Goal: Task Accomplishment & Management: Use online tool/utility

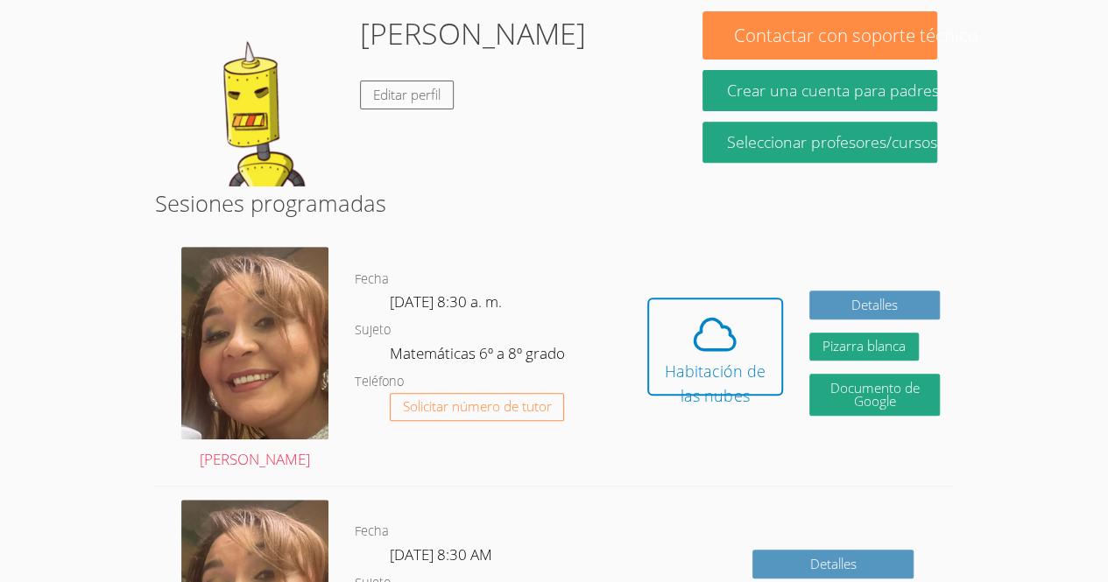
scroll to position [299, 0]
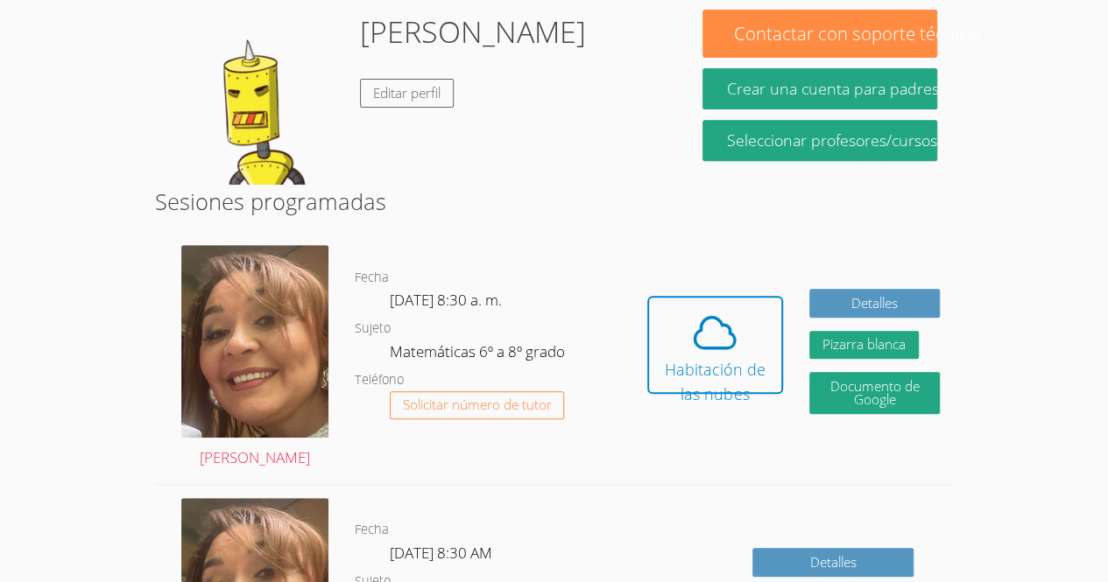
click at [694, 320] on icon at bounding box center [714, 332] width 49 height 49
click at [724, 318] on icon at bounding box center [714, 332] width 49 height 49
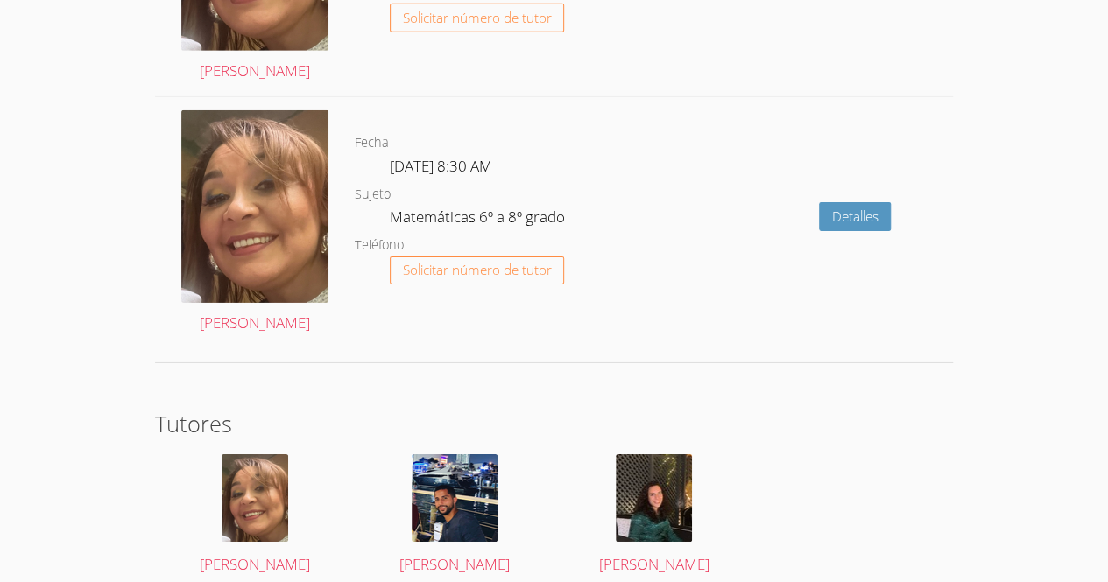
scroll to position [2711, 0]
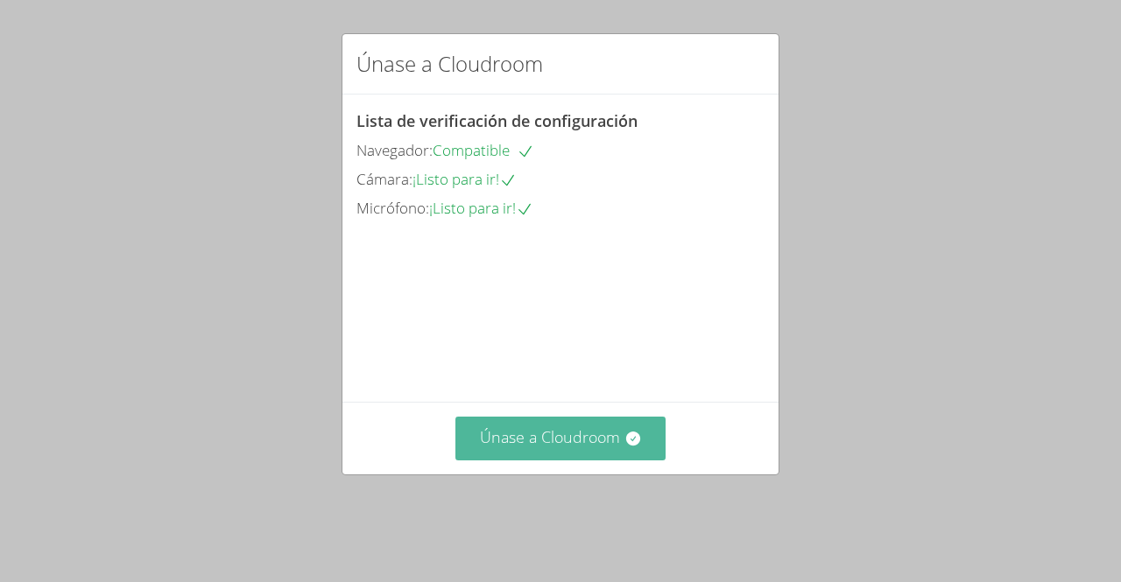
click at [549, 448] on font "Únase a Cloudroom" at bounding box center [550, 437] width 140 height 21
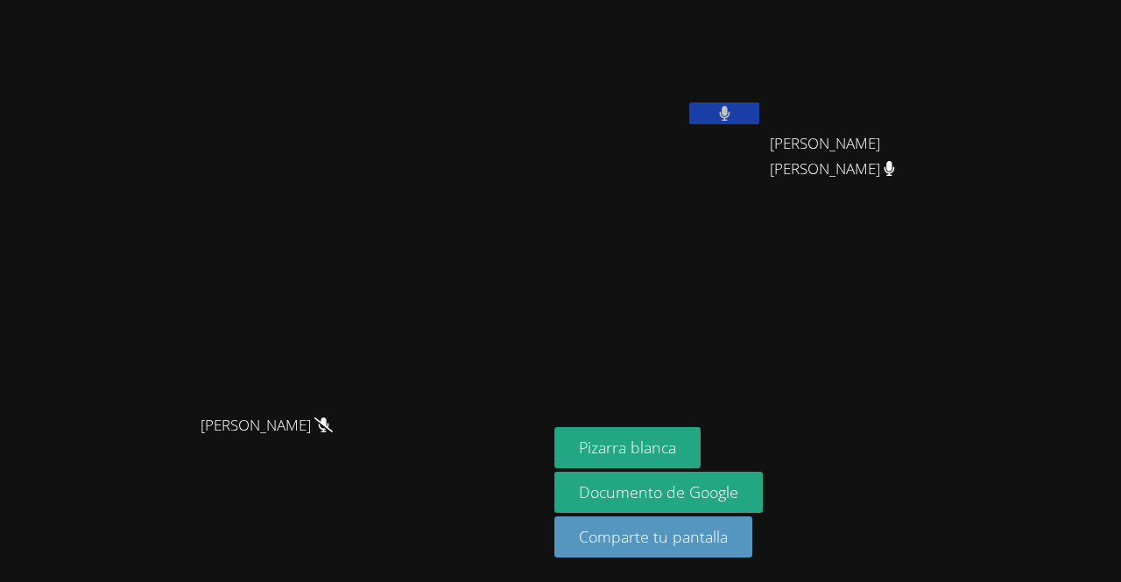
click at [759, 115] on button at bounding box center [724, 113] width 70 height 22
click at [734, 115] on icon at bounding box center [725, 113] width 18 height 15
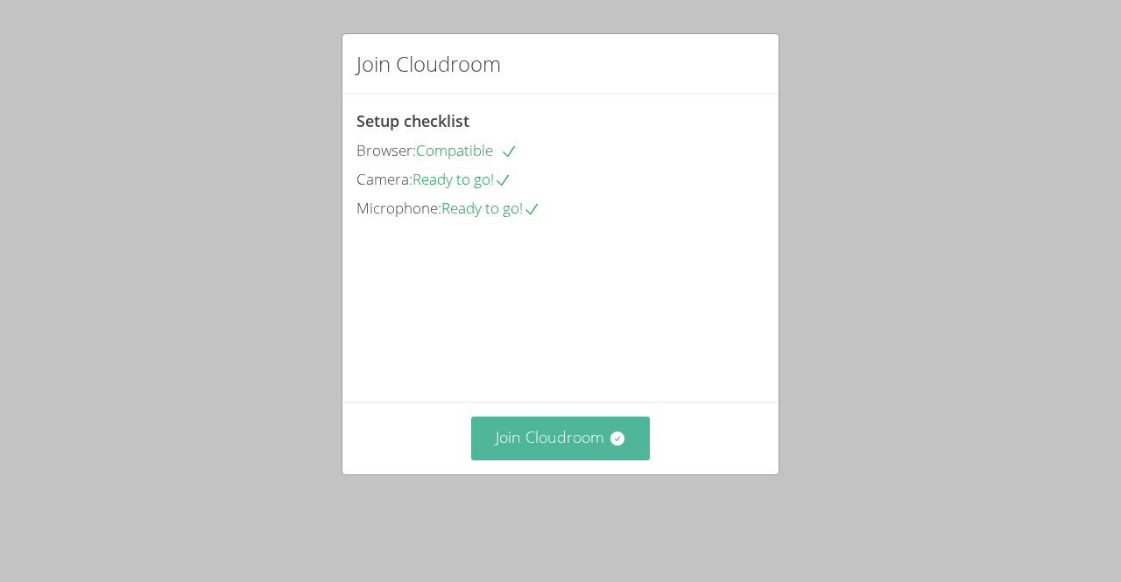
click at [561, 460] on button "Join Cloudroom" at bounding box center [561, 438] width 180 height 43
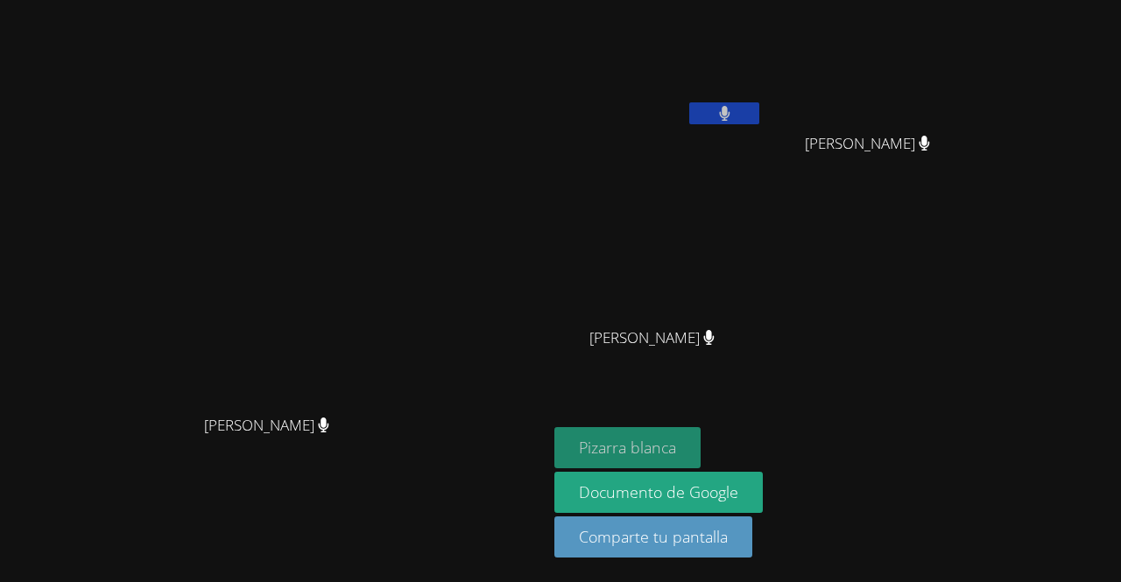
click at [676, 449] on font "Pizarra blanca" at bounding box center [627, 447] width 97 height 21
click at [701, 447] on button "Pizarra blanca" at bounding box center [627, 447] width 146 height 41
click at [759, 121] on button at bounding box center [724, 113] width 70 height 22
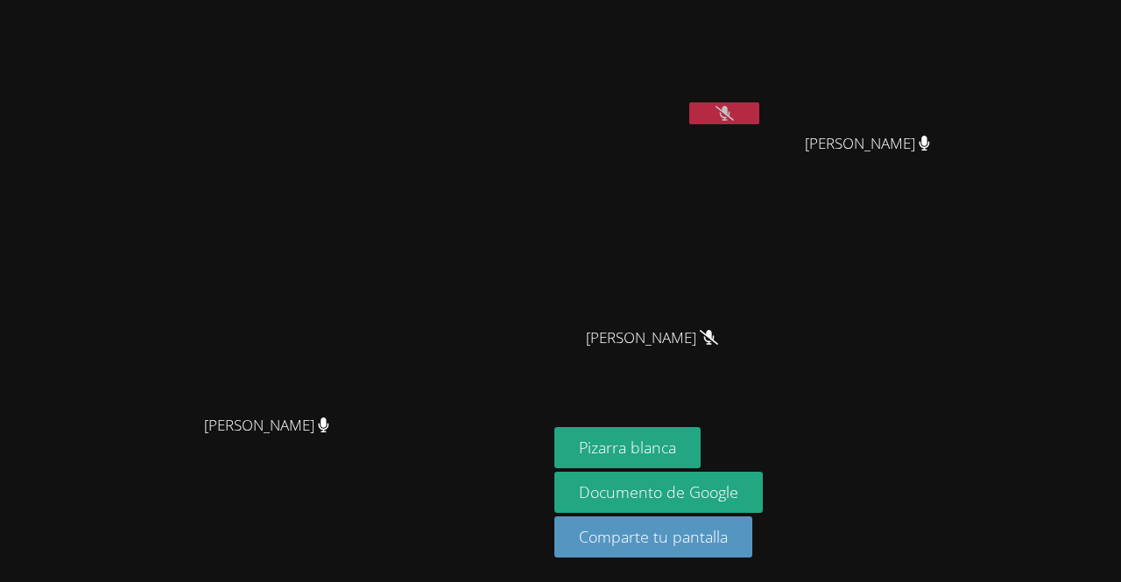
click at [734, 116] on icon at bounding box center [725, 113] width 18 height 15
click at [143, 390] on video at bounding box center [274, 256] width 263 height 300
click at [730, 111] on icon at bounding box center [724, 113] width 11 height 15
click at [734, 115] on icon at bounding box center [725, 113] width 18 height 15
click at [759, 115] on button at bounding box center [724, 113] width 70 height 22
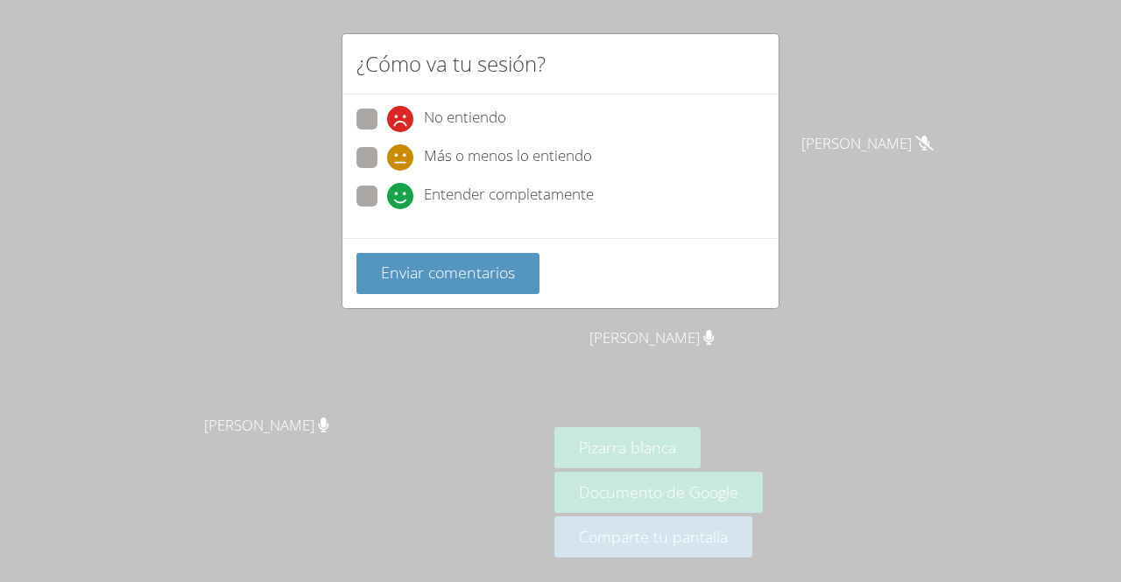
click at [387, 209] on span at bounding box center [387, 209] width 0 height 0
click at [387, 189] on input "Entender completamente" at bounding box center [394, 193] width 15 height 15
radio input "true"
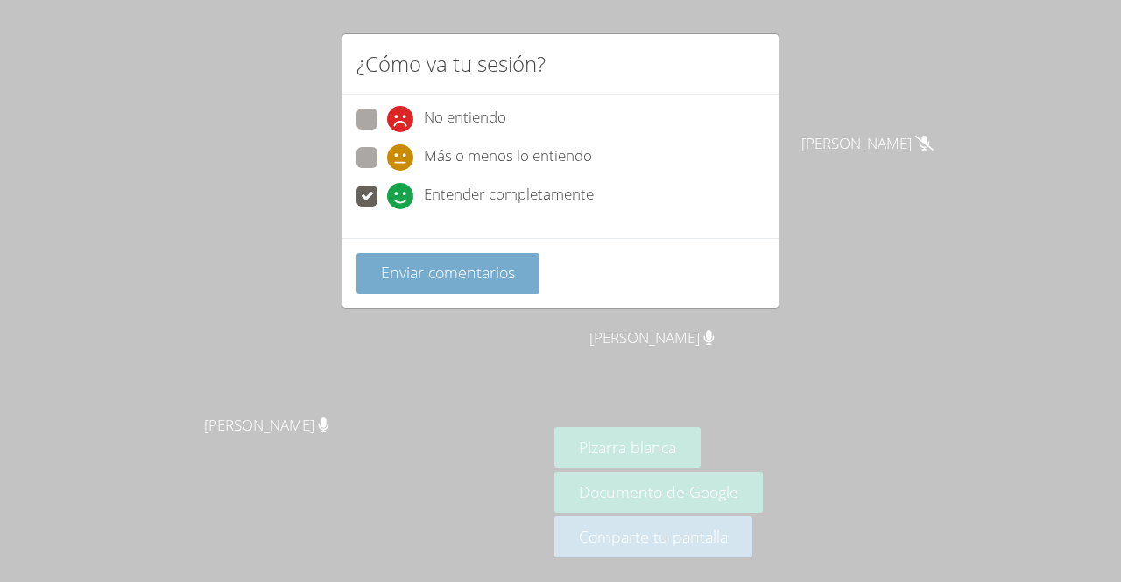
click at [382, 279] on font "Enviar comentarios" at bounding box center [448, 272] width 134 height 21
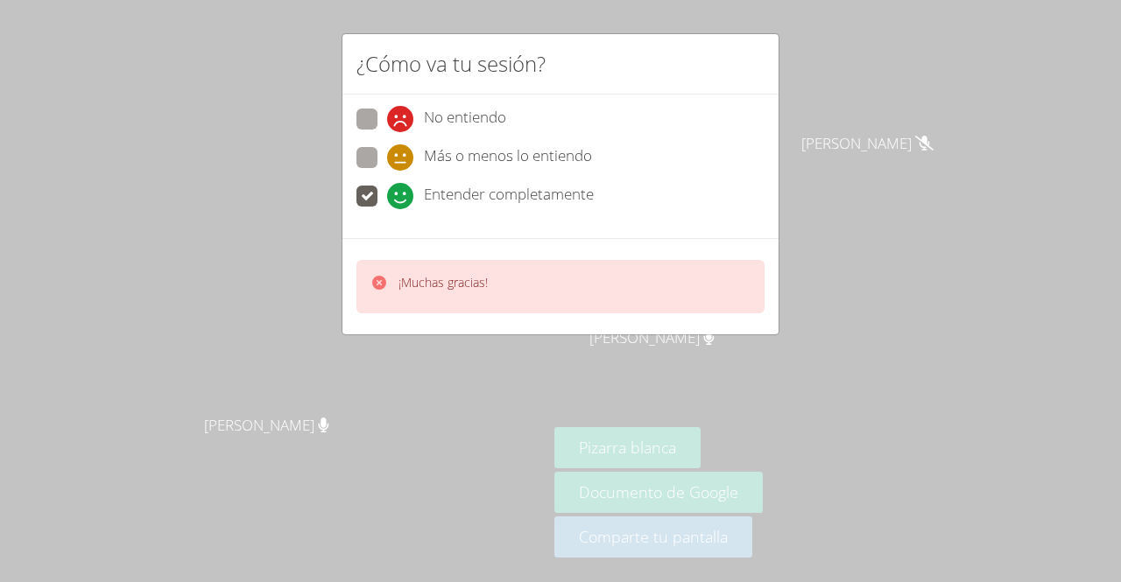
click at [480, 278] on font "¡Muchas gracias!" at bounding box center [443, 282] width 89 height 17
click at [378, 277] on icon at bounding box center [379, 283] width 14 height 14
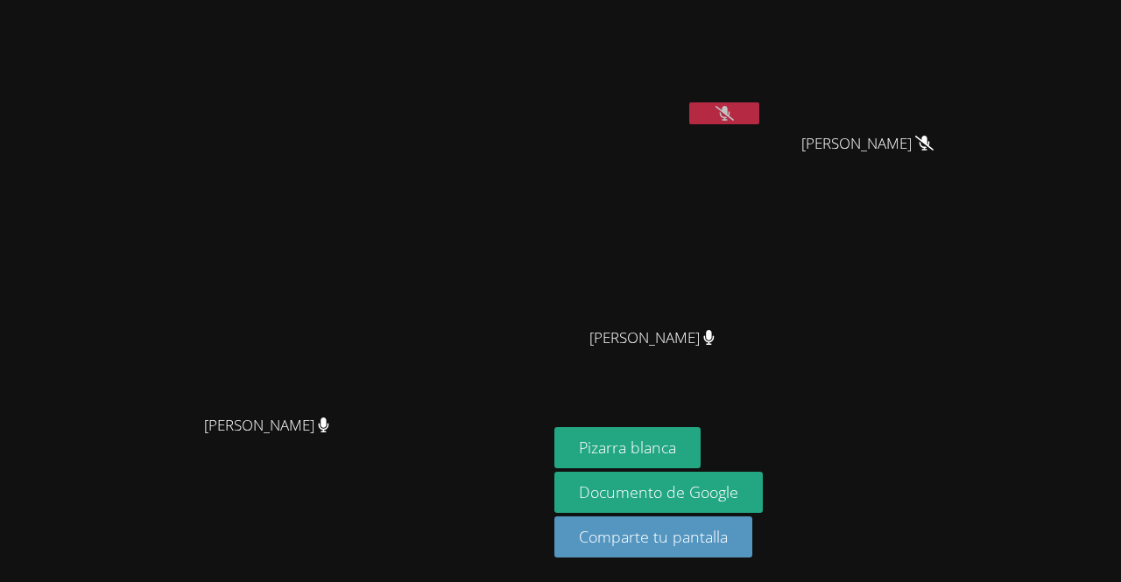
click at [406, 297] on video at bounding box center [274, 256] width 263 height 300
click at [978, 373] on div "Melani López Cruz Brayan Juan Méndez Brayan Juan Méndez Kender Miranda Temaj Ke…" at bounding box center [766, 198] width 424 height 382
